Goal: Find specific fact: Find specific fact

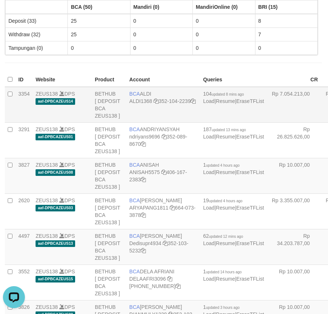
click at [81, 123] on td "ZEUS138 DPS aaf-DPBCAZEUS14" at bounding box center [62, 105] width 59 height 36
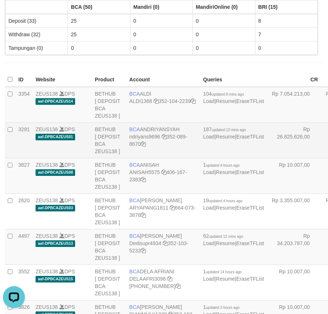
scroll to position [1194, 1]
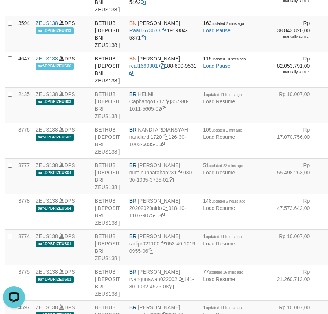
copy td "BNI LUCKY ALAMSYAH"
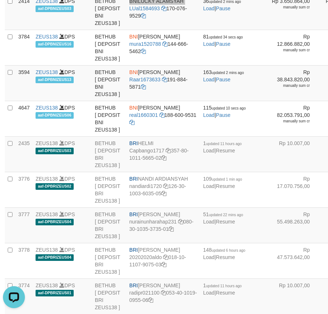
scroll to position [1096, 1]
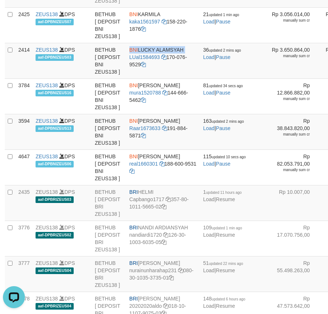
copy td "BCA WINDA"
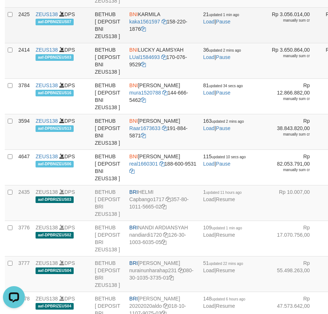
scroll to position [894, 1]
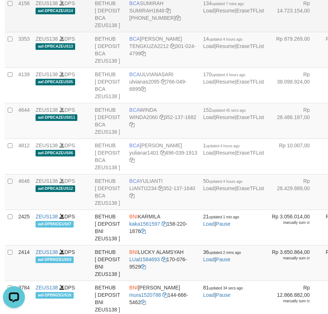
click at [143, 32] on td "BCA [GEOGRAPHIC_DATA] SUMIRAH1848 [PHONE_NUMBER]" at bounding box center [163, 13] width 74 height 35
copy td "BCA SUMIRAH"
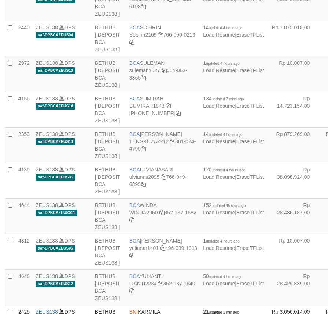
scroll to position [894, 1]
